Goal: Transaction & Acquisition: Subscribe to service/newsletter

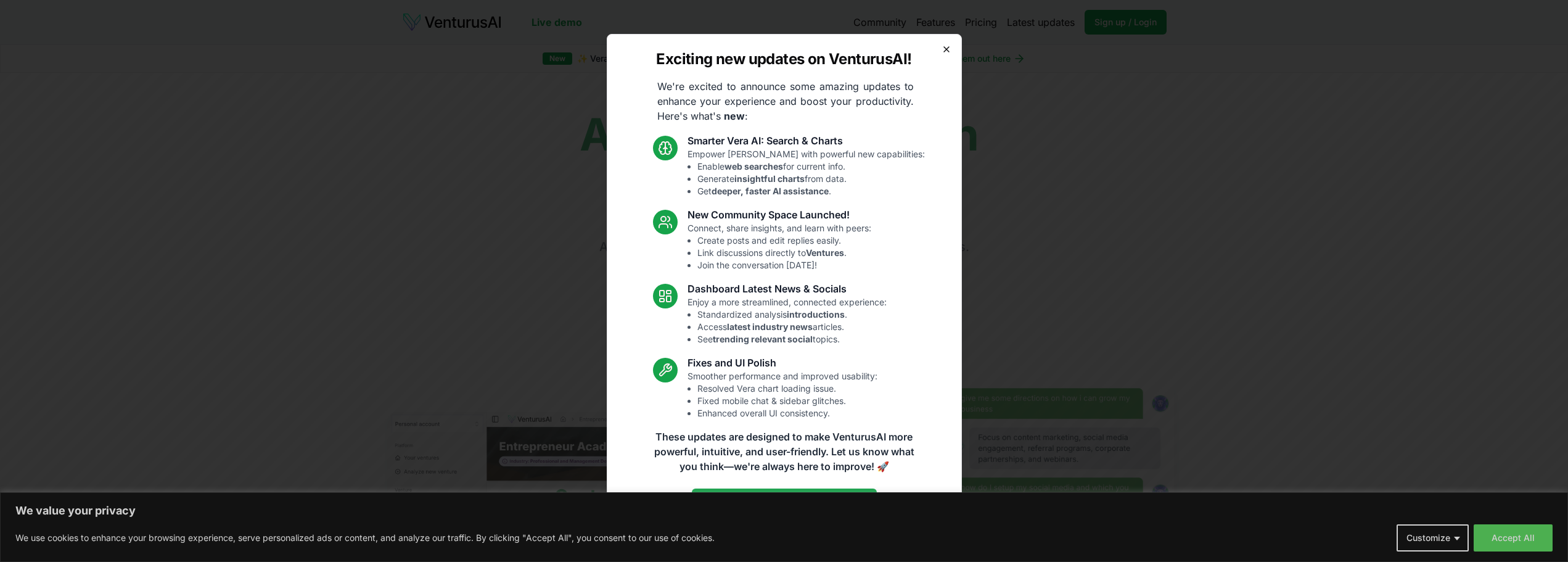
click at [943, 48] on icon "button" at bounding box center [946, 49] width 10 height 10
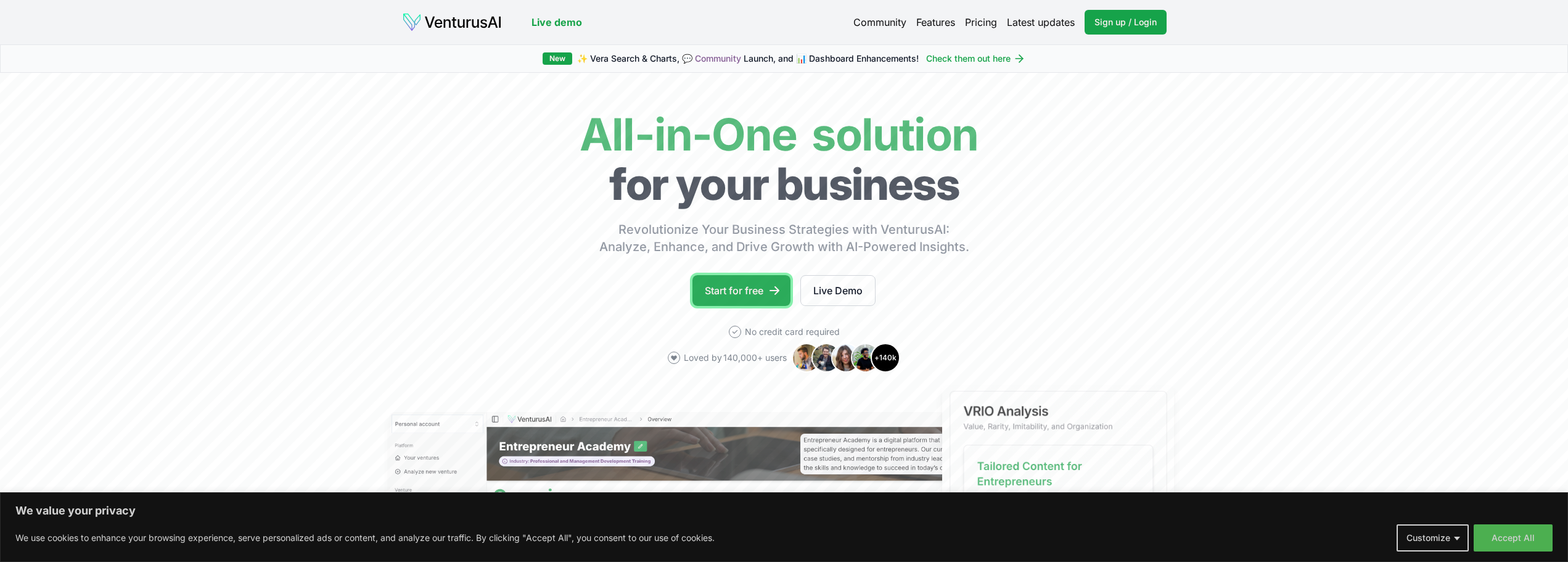
click at [751, 286] on link "Start for free" at bounding box center [742, 290] width 98 height 31
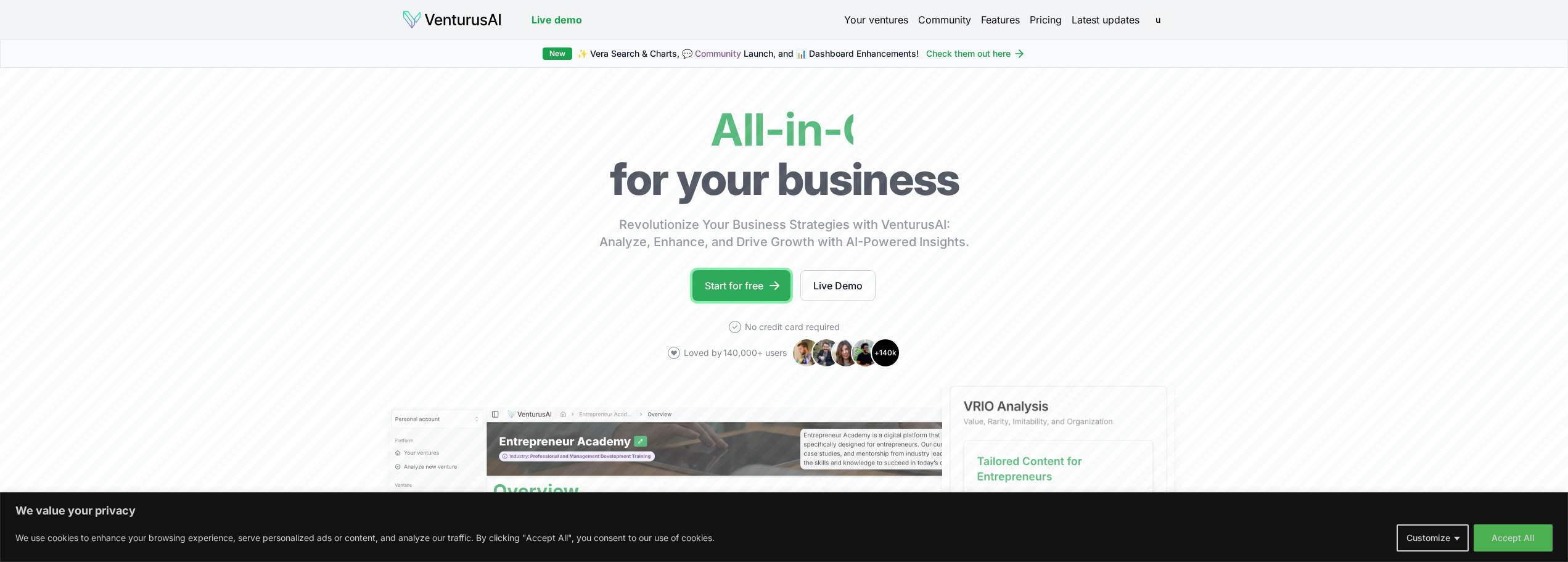
click at [722, 275] on link "Start for free" at bounding box center [742, 285] width 98 height 31
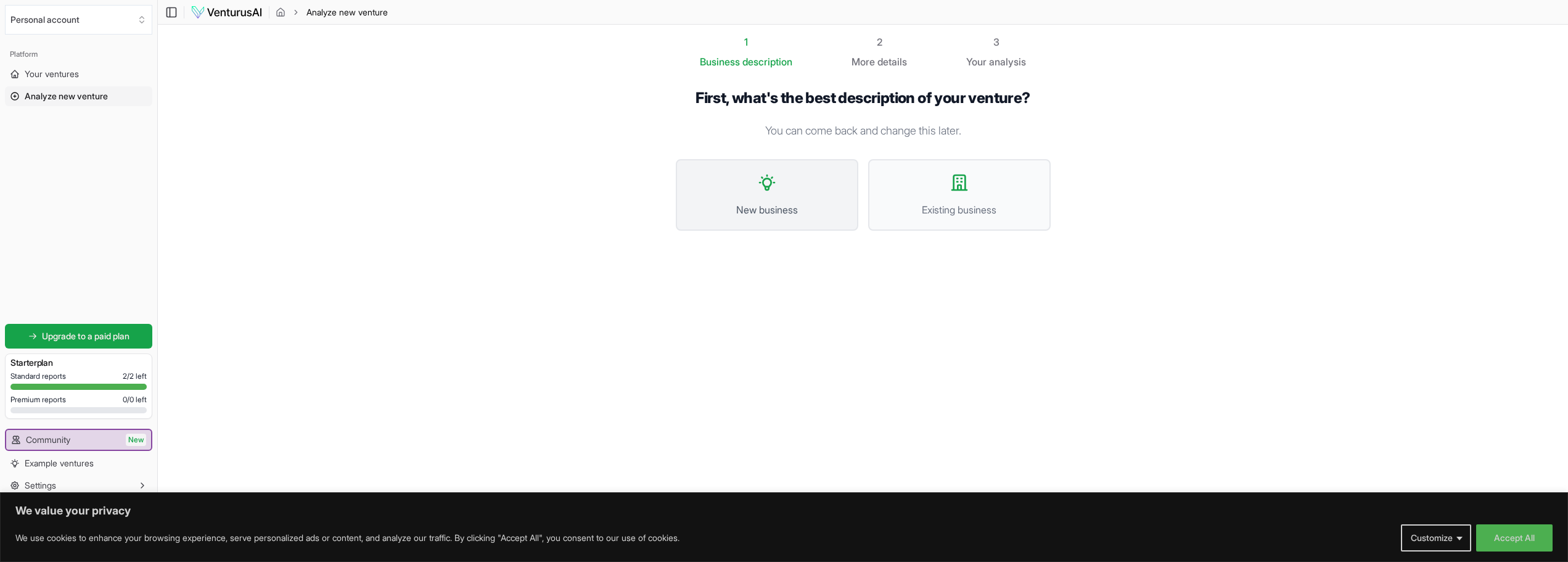
click at [786, 197] on button "New business" at bounding box center [767, 194] width 182 height 72
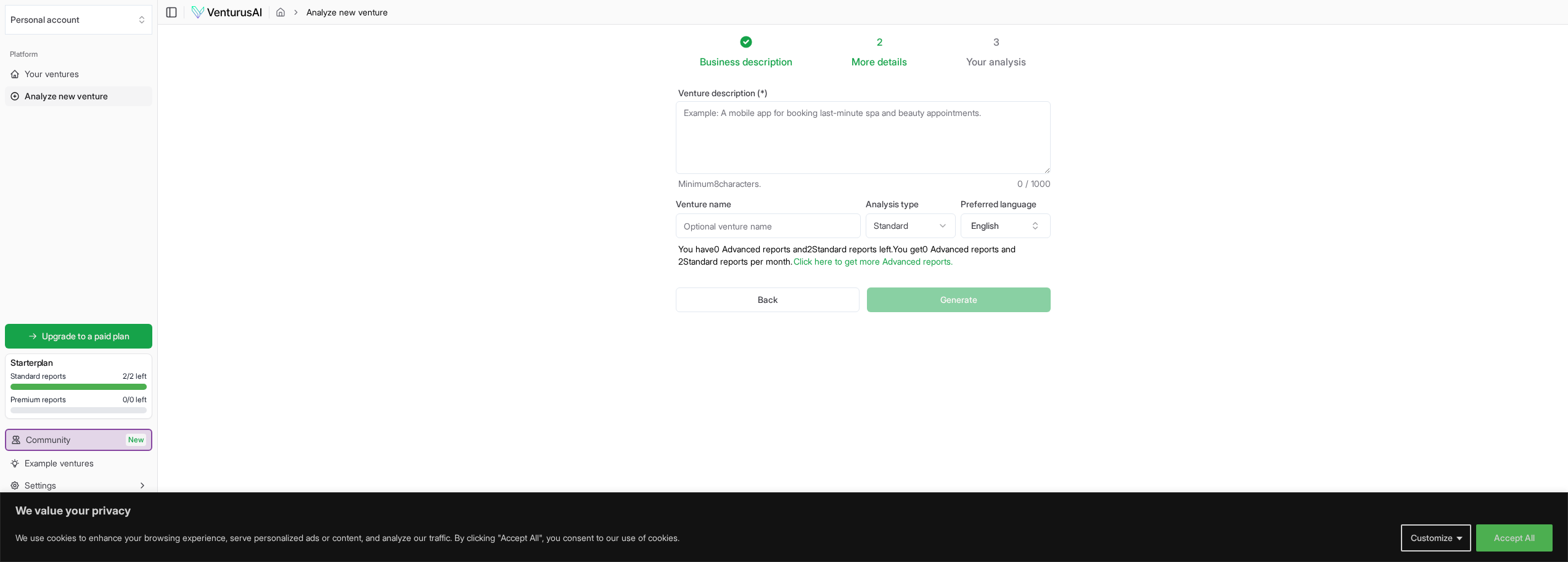
click at [717, 115] on textarea "Venture description (*)" at bounding box center [864, 138] width 375 height 73
click at [773, 115] on textarea "Restrukturierung und Verkauf von bestehenden Immobilien in [GEOGRAPHIC_DATA]" at bounding box center [864, 138] width 375 height 73
click at [1015, 117] on textarea "Restrukturierung und Wieder-Verkauf von bestehenden Immobilien in [GEOGRAPHIC_D…" at bounding box center [864, 138] width 375 height 73
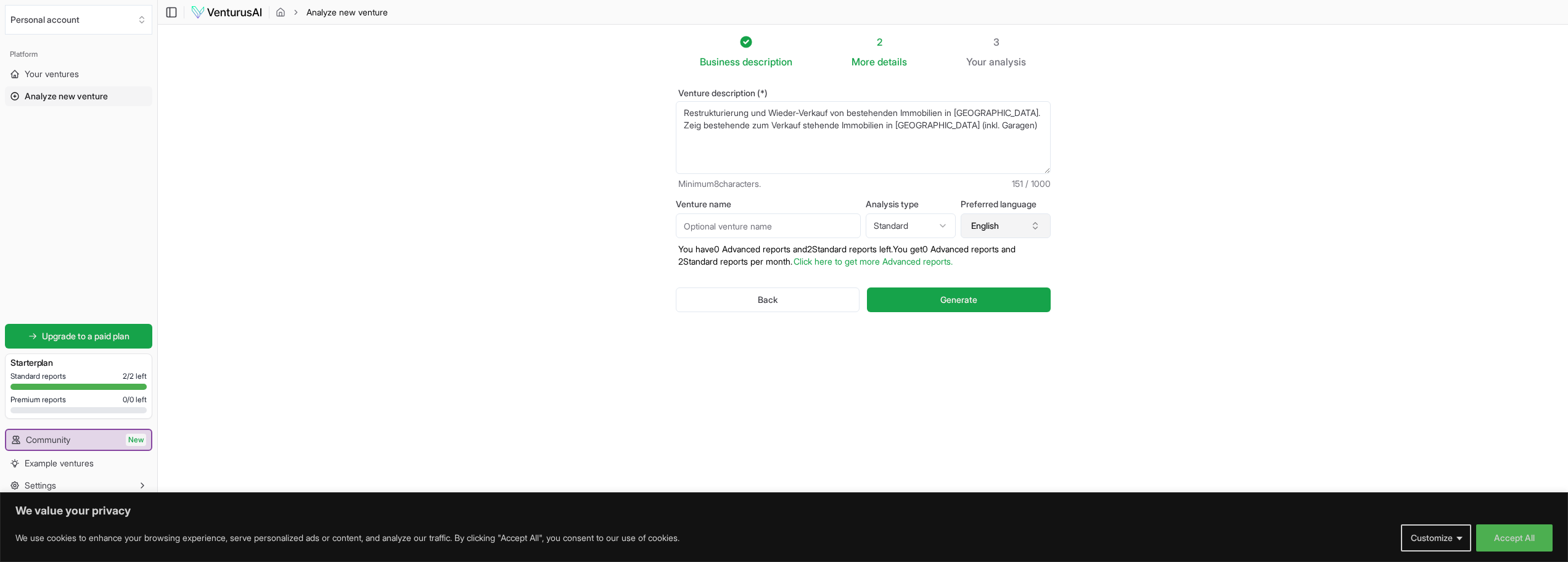
type textarea "Restrukturierung und Wieder-Verkauf von bestehenden Immobilien in [GEOGRAPHIC_D…"
click at [1003, 228] on button "English" at bounding box center [1005, 225] width 90 height 25
type input "ger"
click at [982, 279] on div "German" at bounding box center [1011, 281] width 159 height 20
click at [927, 222] on html "We value your privacy We use cookies to enhance your browsing experience, serve…" at bounding box center [784, 281] width 1568 height 562
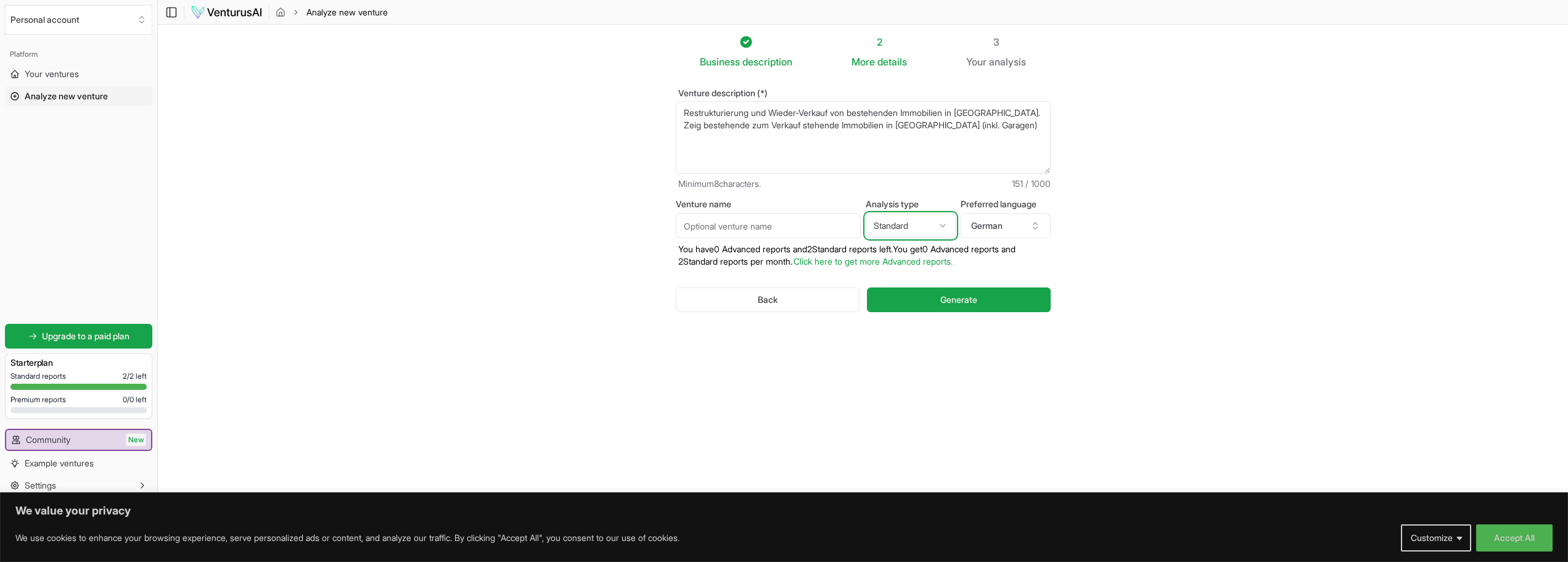
click at [927, 222] on html "We value your privacy We use cookies to enhance your browsing experience, serve…" at bounding box center [784, 281] width 1568 height 562
click at [730, 225] on input "Venture name" at bounding box center [768, 225] width 185 height 25
type input "Immo Invest"
click at [933, 299] on button "Generate" at bounding box center [958, 300] width 183 height 25
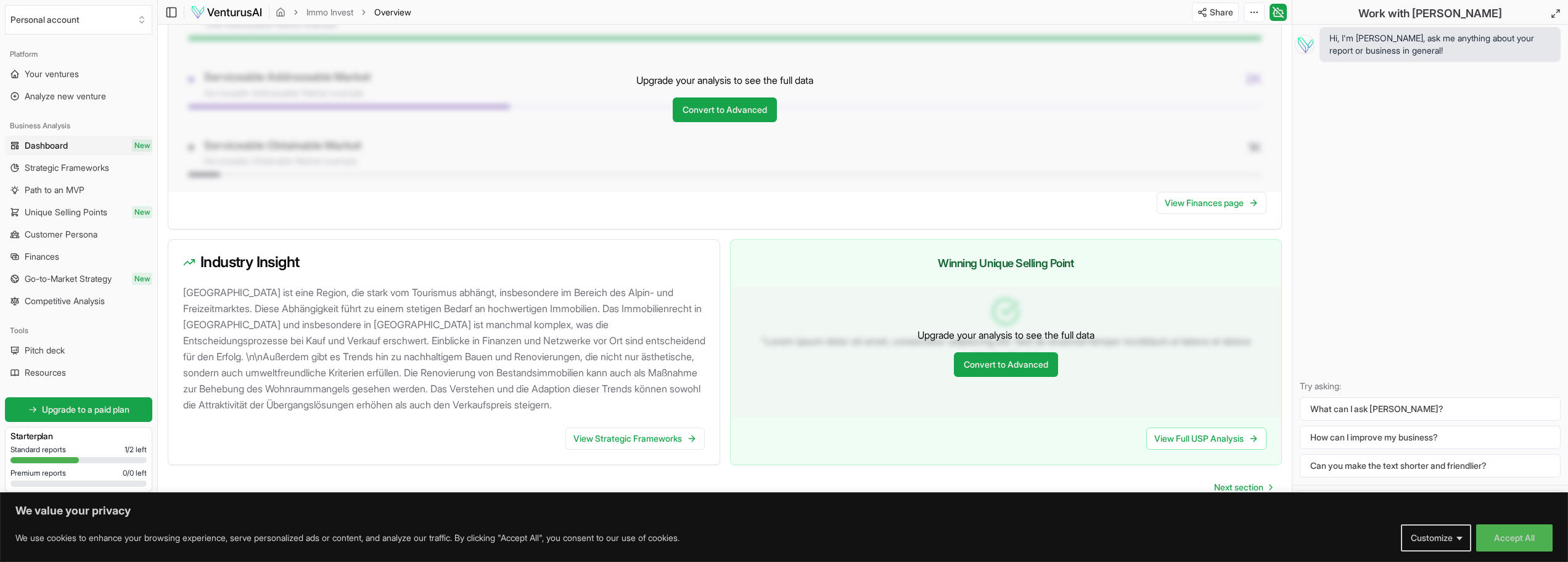
scroll to position [1017, 0]
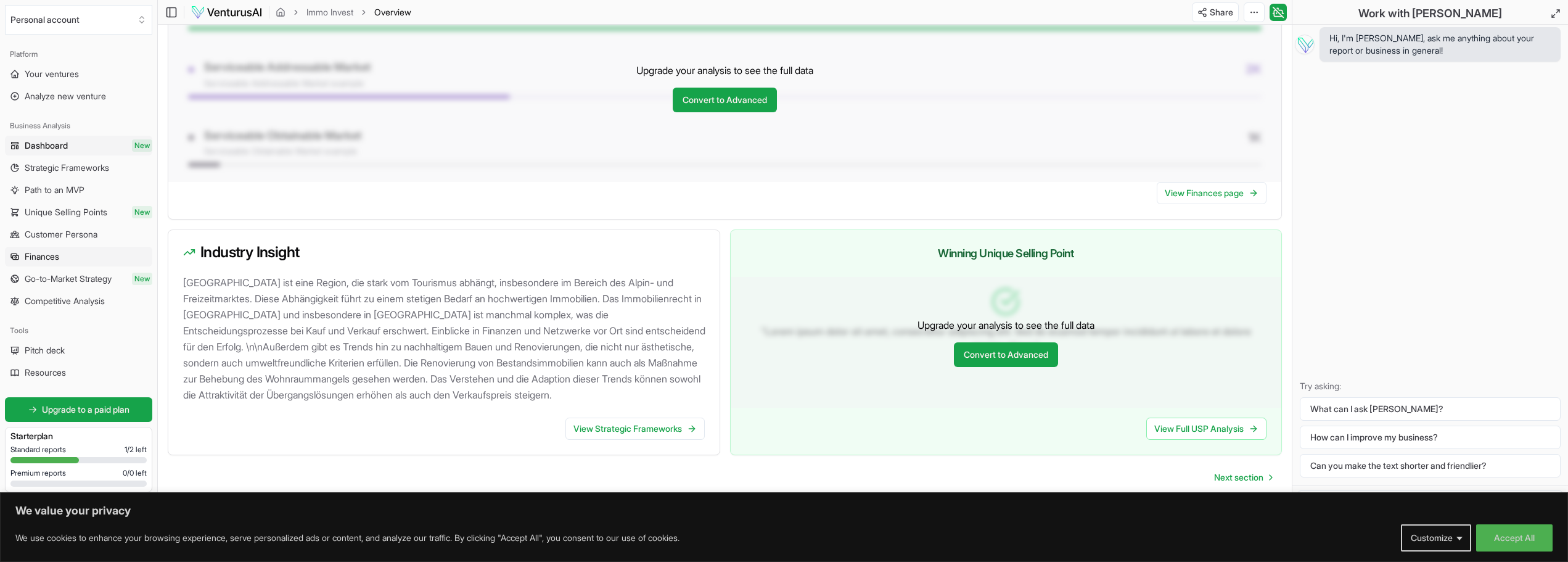
click at [58, 257] on span "Finances" at bounding box center [42, 256] width 35 height 12
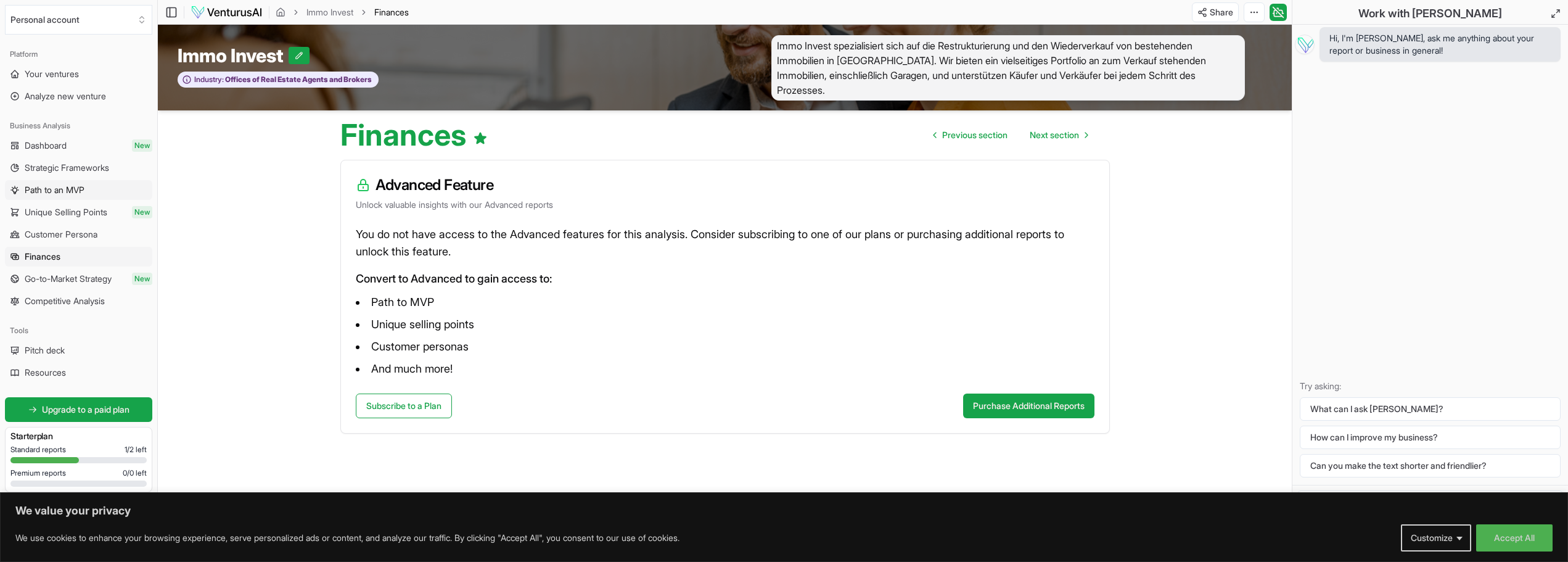
click at [43, 191] on span "Path to an MVP" at bounding box center [54, 190] width 60 height 12
click at [45, 145] on span "Dashboard" at bounding box center [45, 145] width 42 height 12
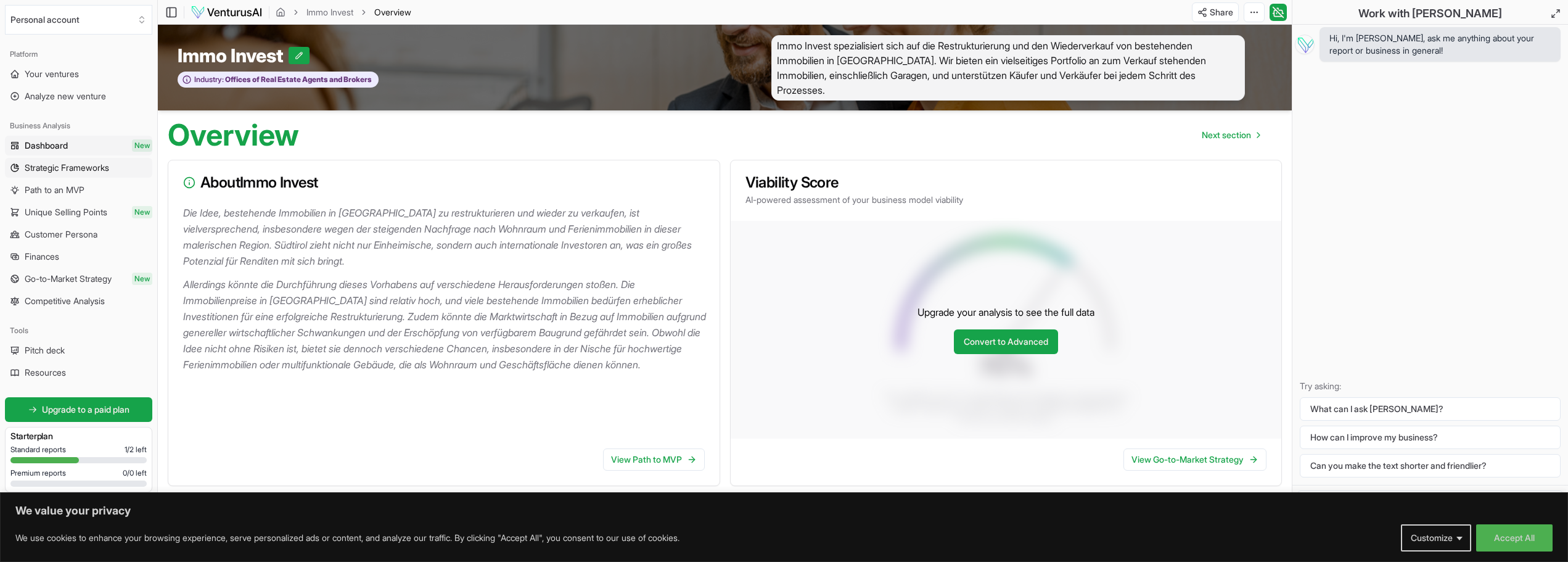
click at [54, 169] on span "Strategic Frameworks" at bounding box center [67, 168] width 85 height 12
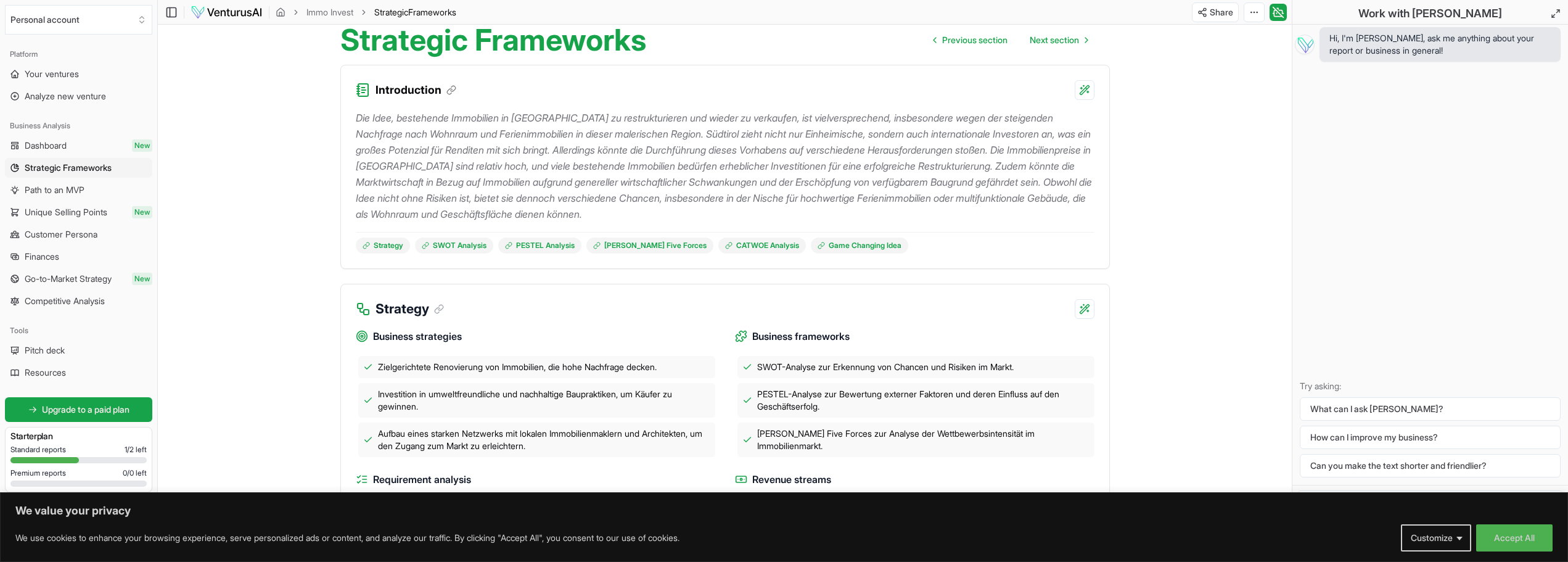
scroll to position [18, 0]
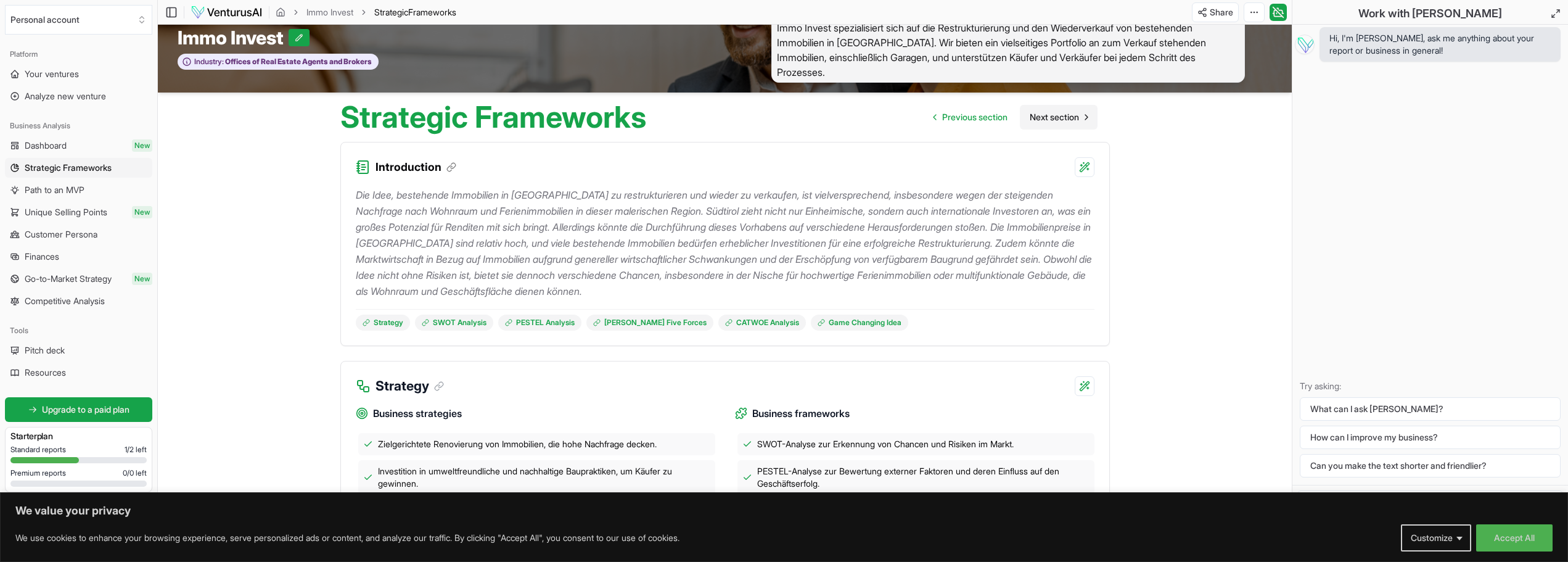
click at [1051, 120] on span "Next section" at bounding box center [1054, 117] width 49 height 12
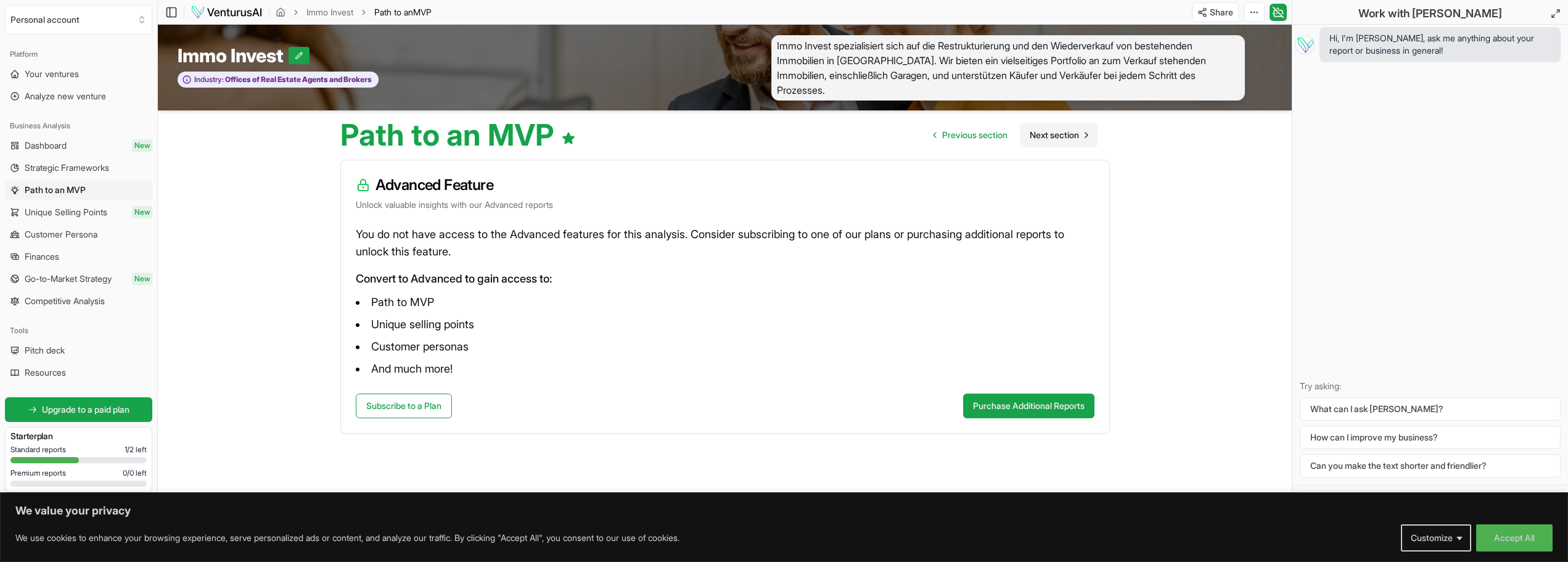
click at [1061, 138] on span "Next section" at bounding box center [1054, 135] width 49 height 12
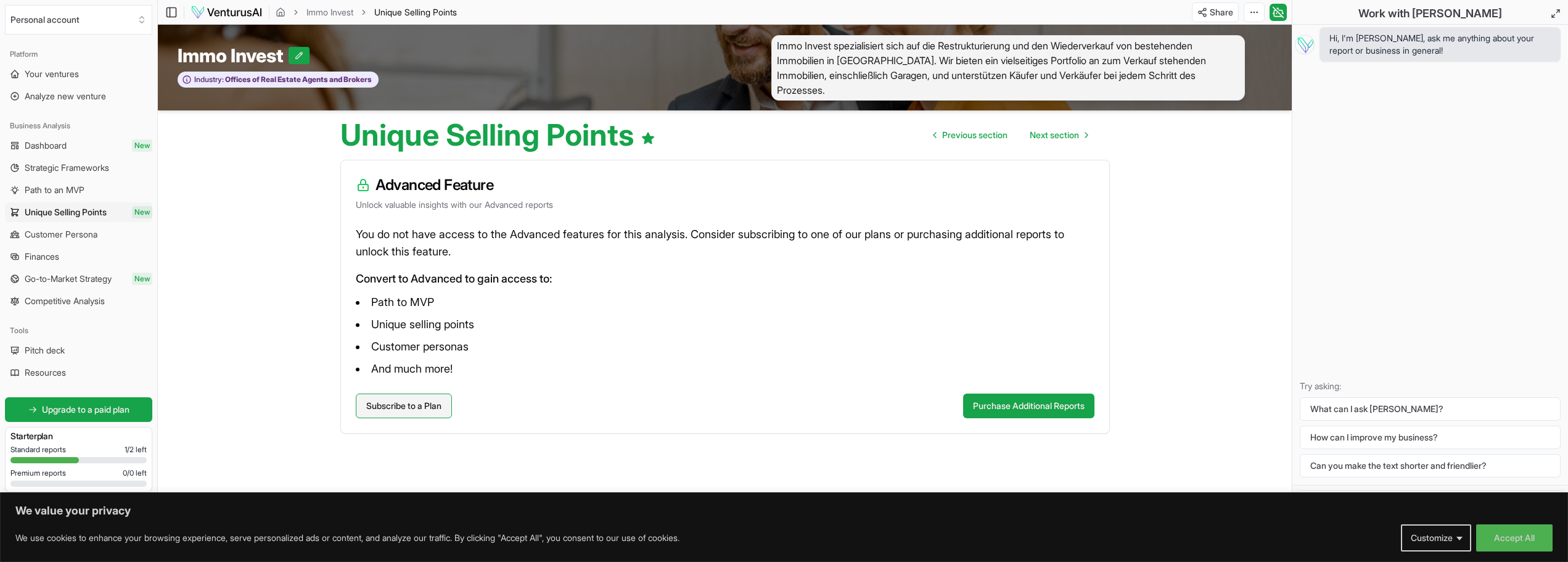
click at [399, 404] on link "Subscribe to a Plan" at bounding box center [403, 405] width 96 height 25
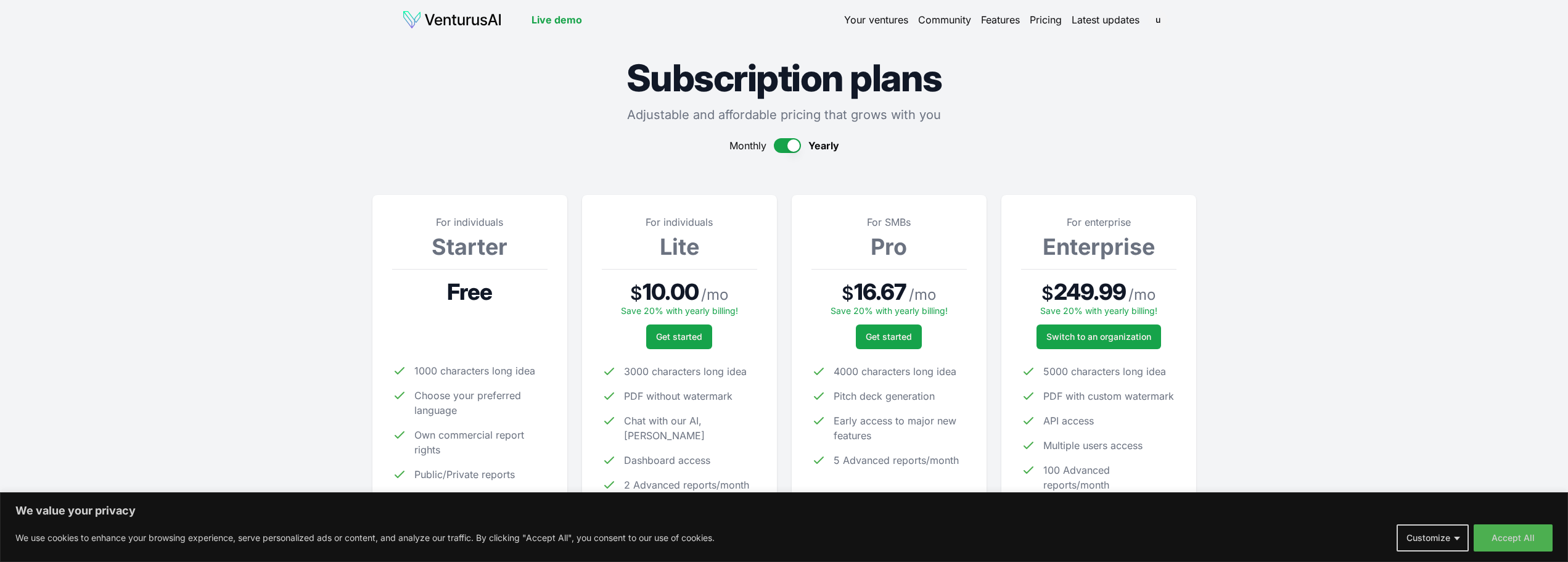
click at [778, 145] on button "button" at bounding box center [787, 146] width 27 height 15
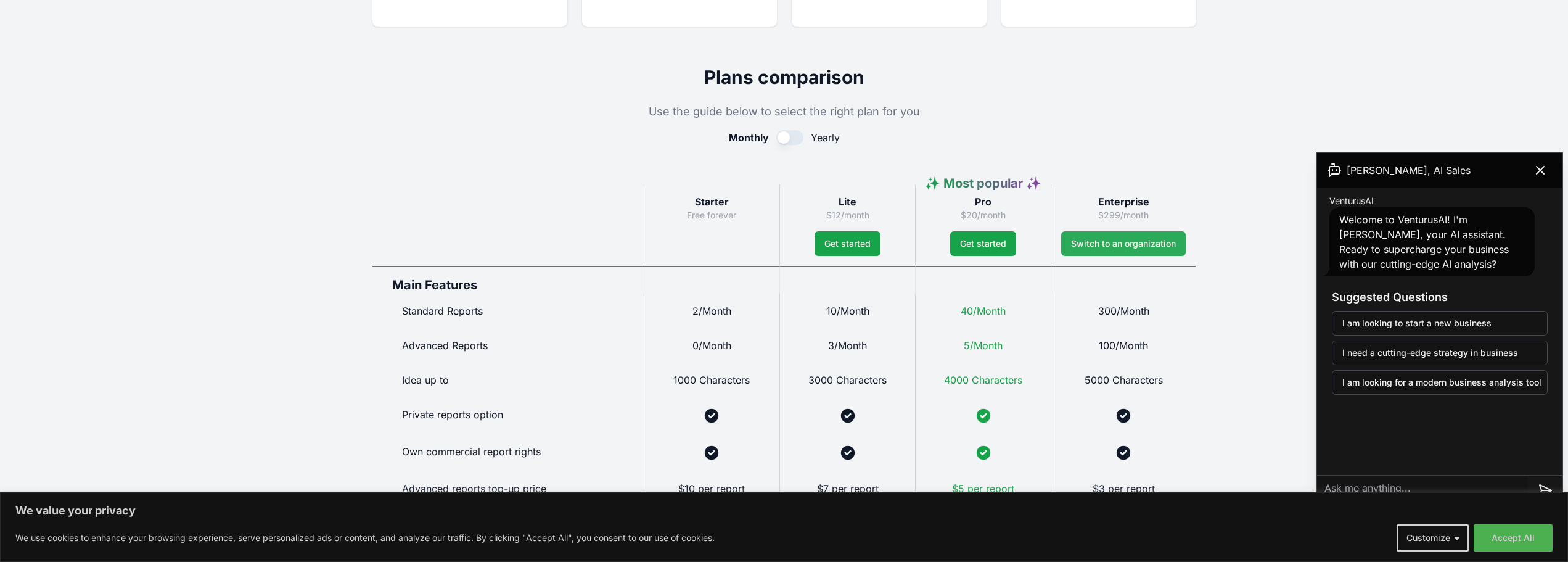
scroll to position [493, 0]
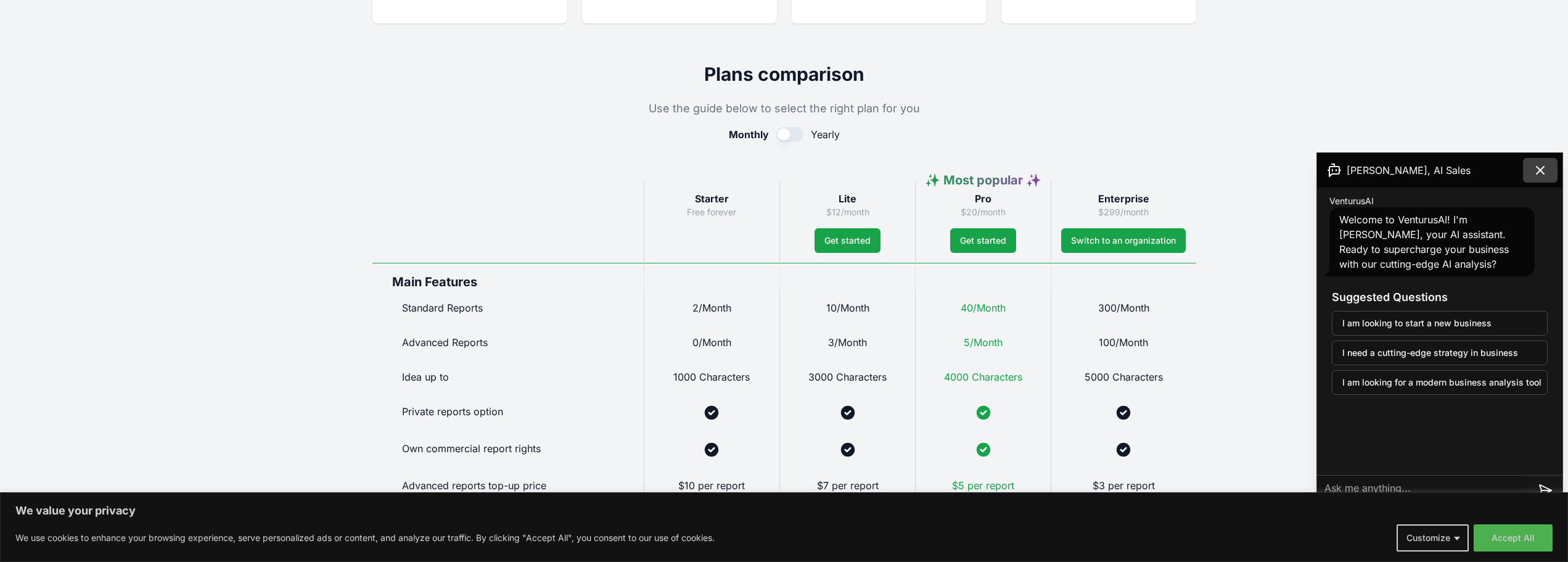
click at [1537, 173] on icon at bounding box center [1541, 170] width 8 height 8
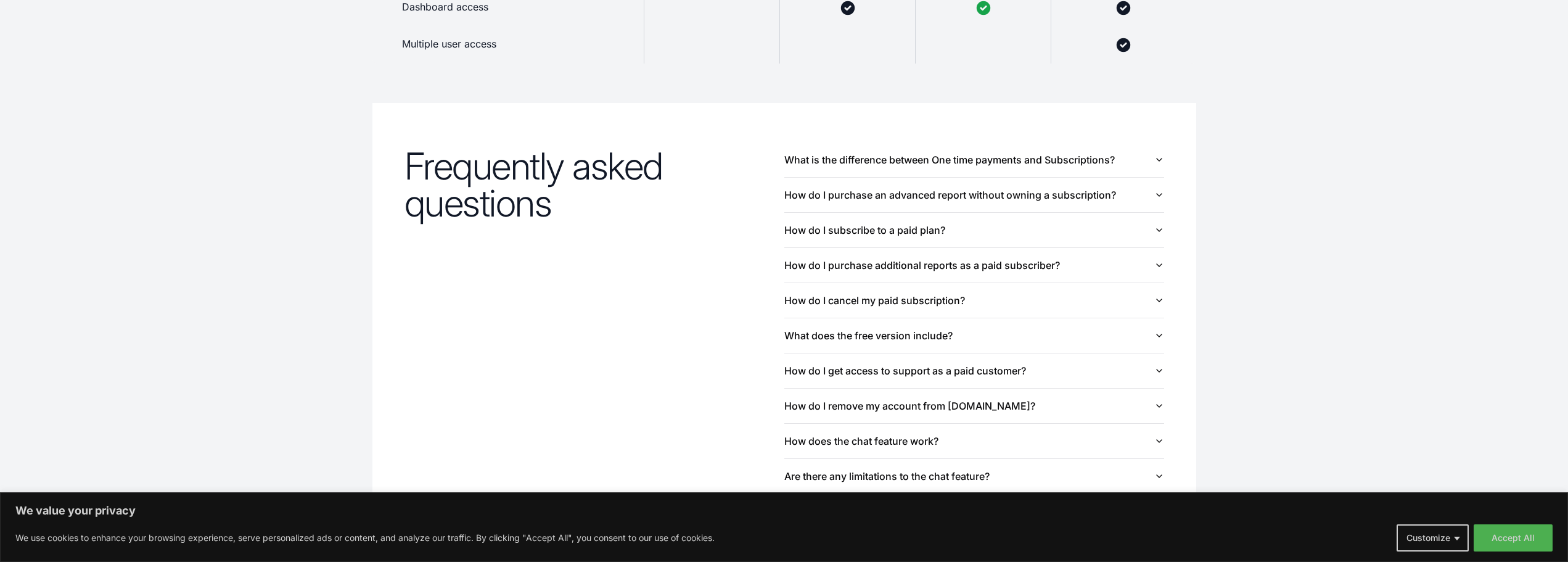
scroll to position [1234, 0]
